Goal: Task Accomplishment & Management: Use online tool/utility

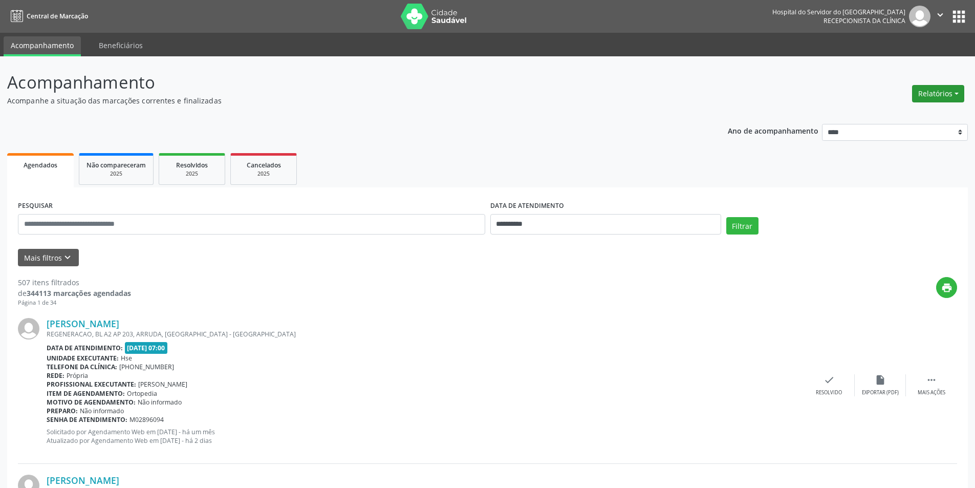
click at [935, 92] on button "Relatórios" at bounding box center [938, 93] width 52 height 17
click at [895, 115] on link "Agendamentos" at bounding box center [910, 115] width 110 height 14
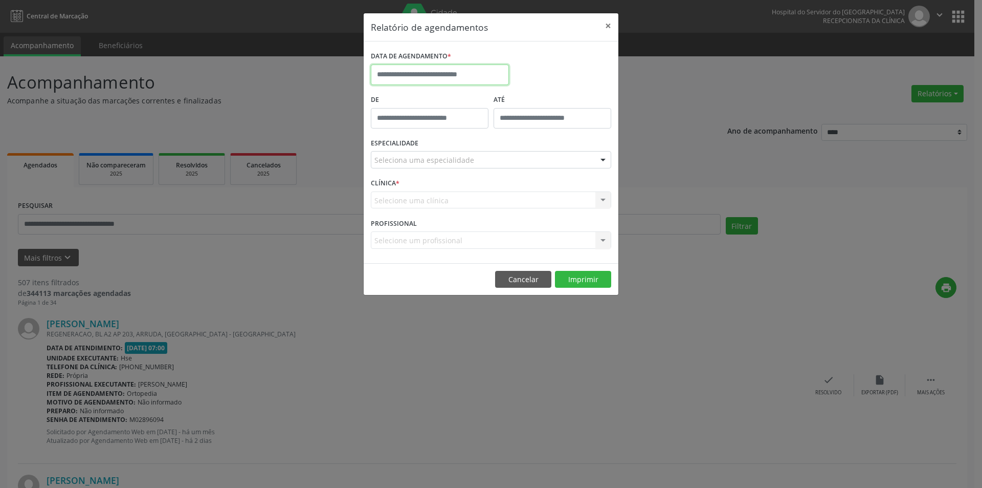
click at [478, 72] on input "text" at bounding box center [440, 74] width 138 height 20
click at [472, 151] on span "9" at bounding box center [472, 149] width 20 height 20
type input "**********"
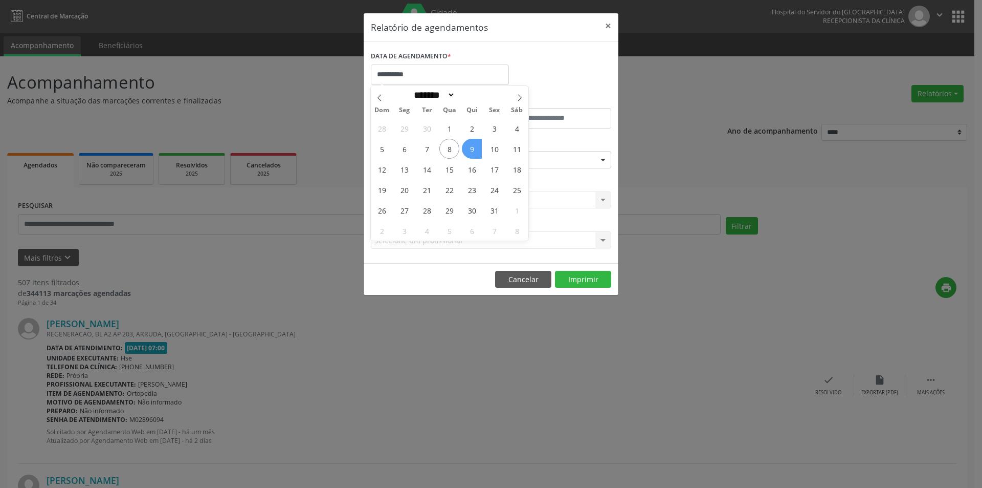
click at [472, 151] on span "9" at bounding box center [472, 149] width 20 height 20
click at [471, 165] on div "Seleciona uma especialidade" at bounding box center [491, 159] width 240 height 17
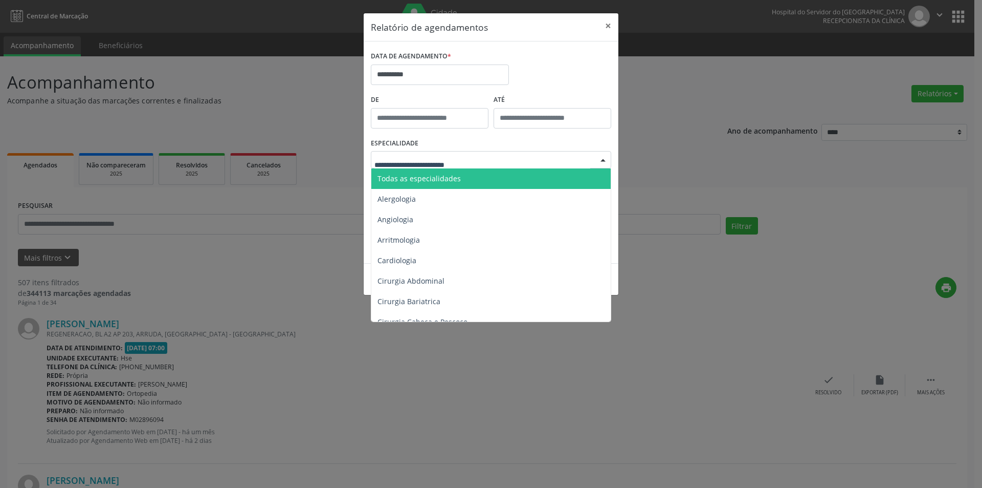
click at [466, 175] on span "Todas as especialidades" at bounding box center [491, 178] width 241 height 20
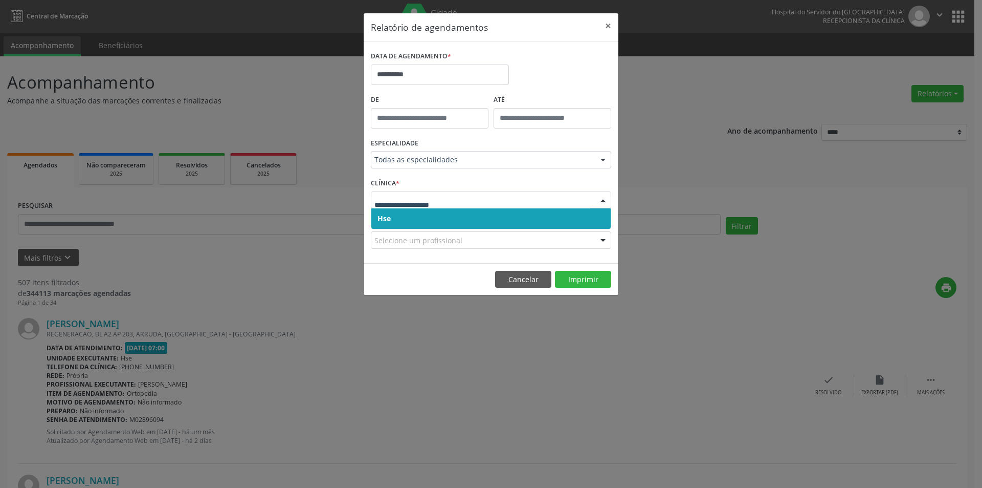
click at [468, 221] on span "Hse" at bounding box center [490, 218] width 239 height 20
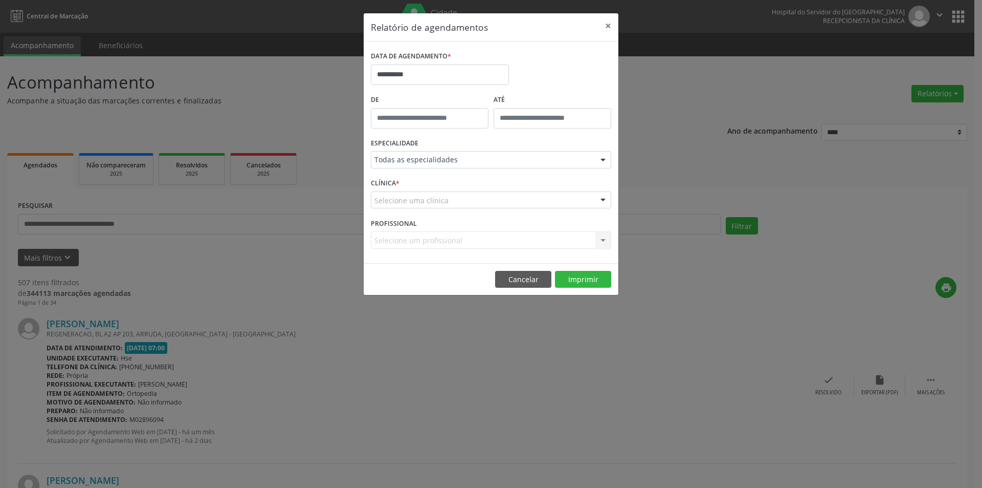
click at [470, 198] on div "Selecione uma clínica" at bounding box center [491, 199] width 240 height 17
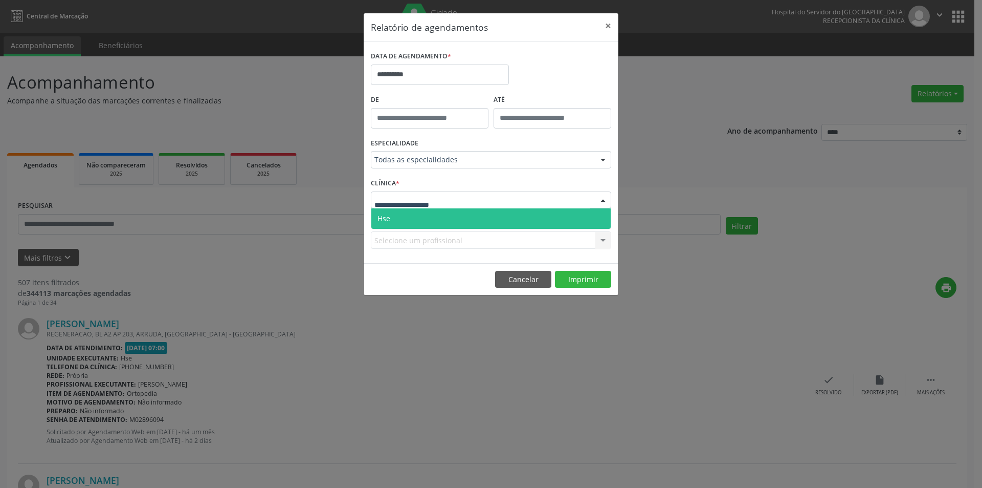
click at [464, 214] on span "Hse" at bounding box center [490, 218] width 239 height 20
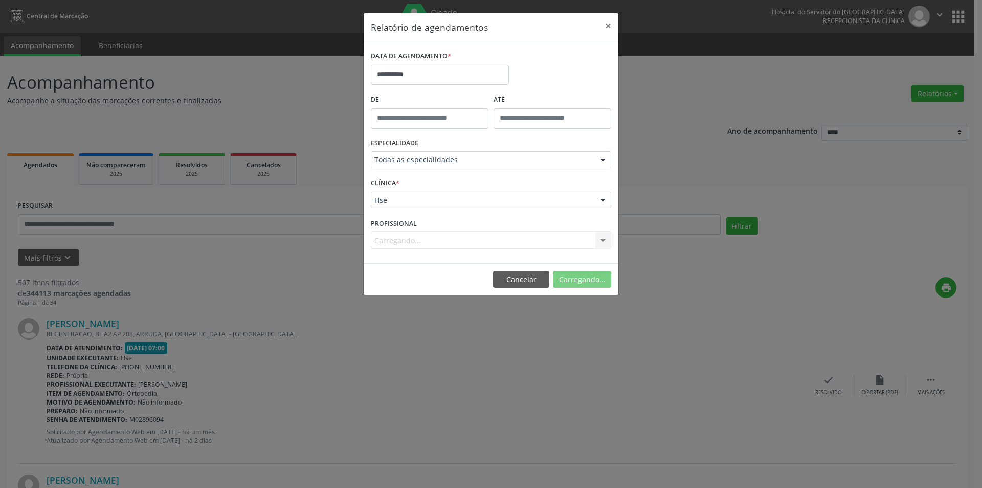
click at [415, 242] on div "Carregando... Nenhum resultado encontrado para: " " Não há nenhuma opção para s…" at bounding box center [491, 239] width 240 height 17
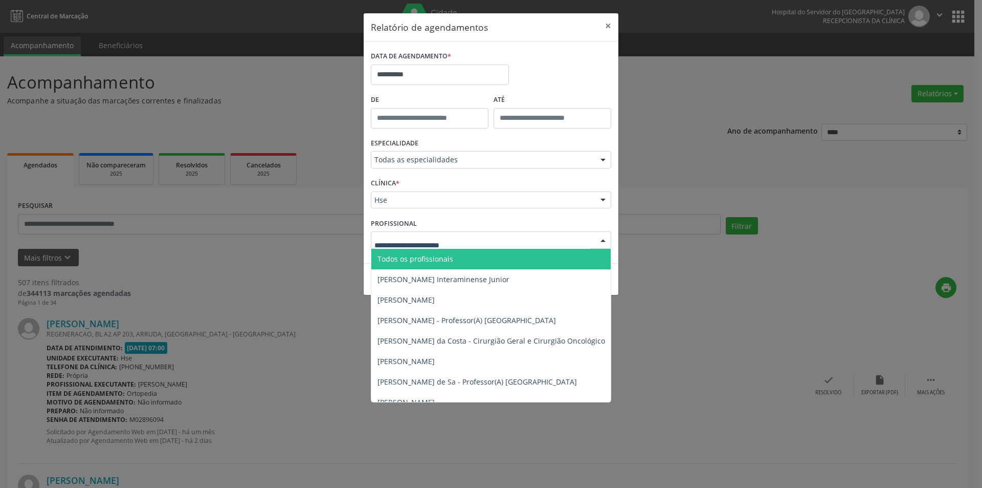
click at [433, 258] on span "Todos os profissionais" at bounding box center [416, 259] width 76 height 10
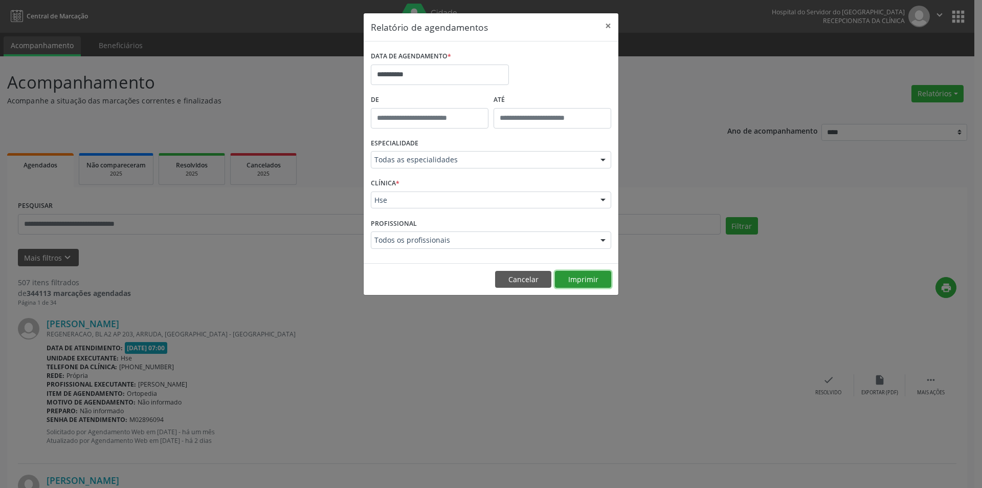
click at [587, 274] on button "Imprimir" at bounding box center [583, 279] width 56 height 17
